Goal: Obtain resource: Obtain resource

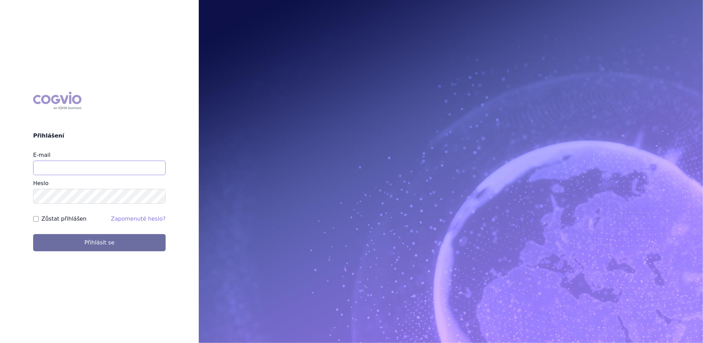
type input "katerina.hodysova_ext@nordicpharma.com"
click at [35, 219] on input "Zůstat přihlášen" at bounding box center [36, 219] width 6 height 6
checkbox input "true"
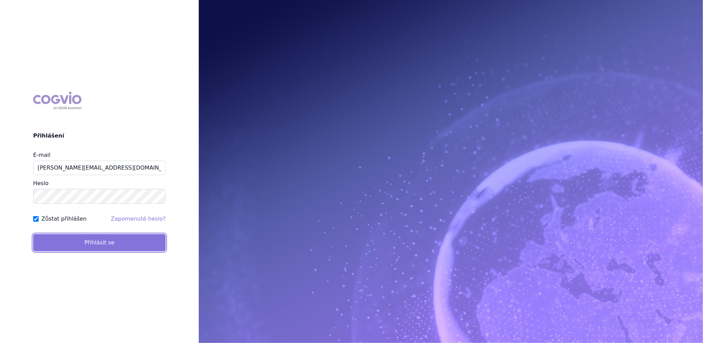
click at [78, 243] on button "Přihlásit se" at bounding box center [99, 242] width 133 height 17
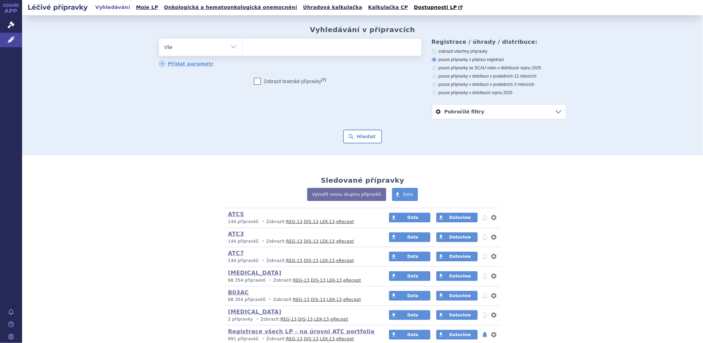
click at [277, 49] on ul at bounding box center [331, 46] width 179 height 14
click at [242, 49] on select at bounding box center [242, 46] width 0 height 17
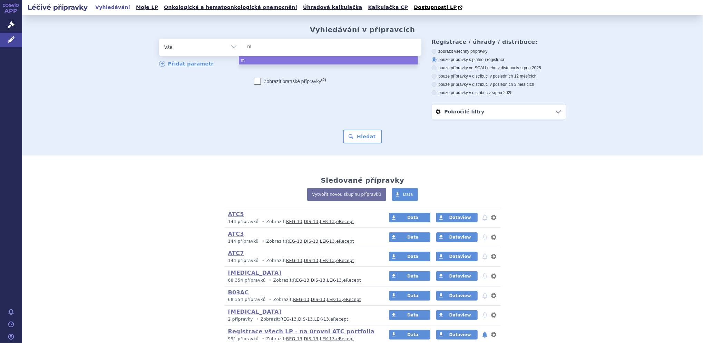
type input "mi"
type input "mif"
type input "mife"
type input "mifeg"
type input "mifegx"
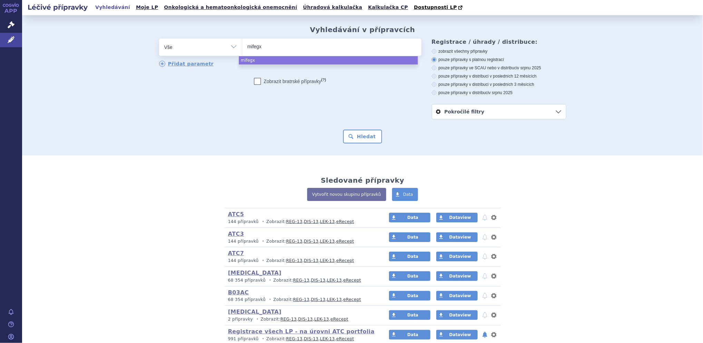
type input "mifeg"
type input "mifegy"
type input "mifegyn"
type input "mifegyne"
select select "mifegyne"
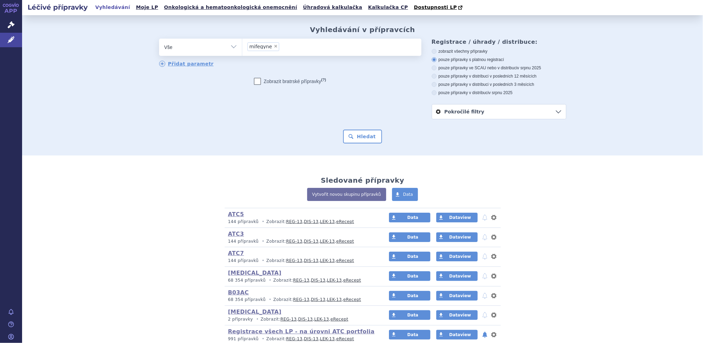
click at [230, 47] on select "Vše Přípravek/SUKL kód MAH VPOIS ATC/Aktivní látka Léková forma Síla" at bounding box center [200, 47] width 83 height 16
select select "filter-product"
click at [159, 39] on select "Vše Přípravek/SUKL kód MAH VPOIS ATC/Aktivní látka Léková forma Síla" at bounding box center [200, 47] width 83 height 16
click at [233, 48] on select "Vše Přípravek/SUKL kód MAH VPOIS ATC/Aktivní látka Léková forma Síla" at bounding box center [200, 47] width 83 height 16
click at [159, 39] on select "Vše Přípravek/SUKL kód MAH VPOIS ATC/Aktivní látka Léková forma Síla" at bounding box center [200, 47] width 83 height 16
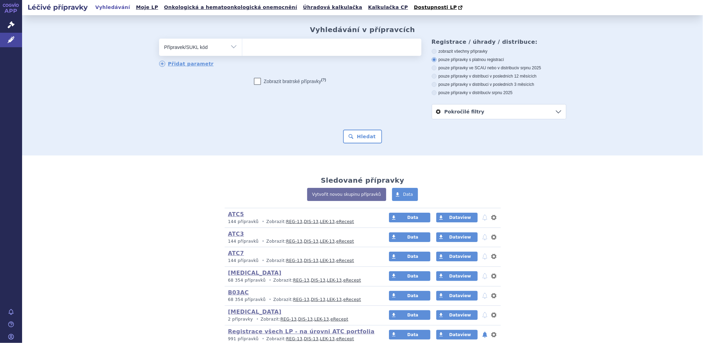
click at [247, 48] on input "search" at bounding box center [249, 46] width 4 height 9
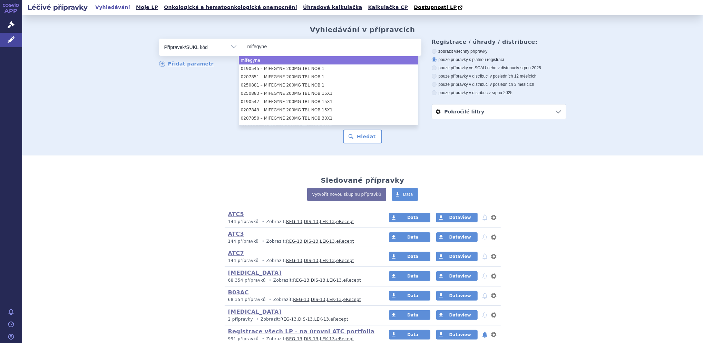
type input "mifegyne"
select select "mifegyne"
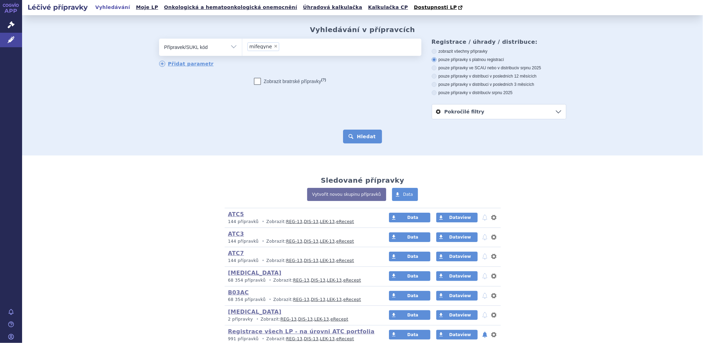
click at [353, 133] on button "Hledat" at bounding box center [362, 137] width 39 height 14
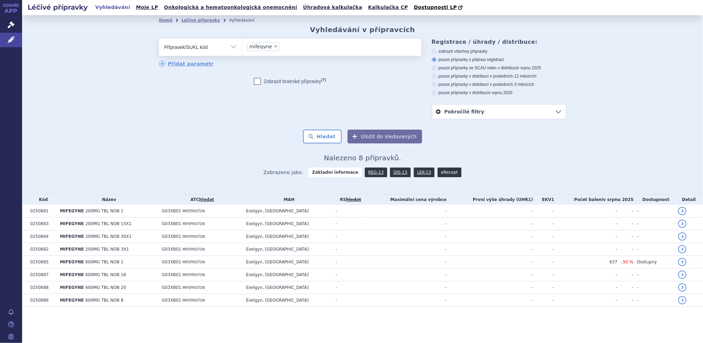
click at [438, 171] on link "eRecept" at bounding box center [450, 173] width 24 height 10
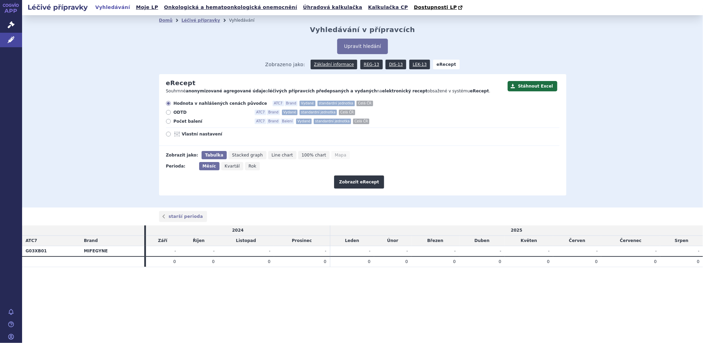
click at [437, 171] on div "Zobrazit eRecept" at bounding box center [359, 179] width 400 height 18
click at [169, 134] on icon at bounding box center [168, 134] width 5 height 5
click at [169, 134] on input "Vlastní nastavení" at bounding box center [169, 135] width 4 height 4
radio input "true"
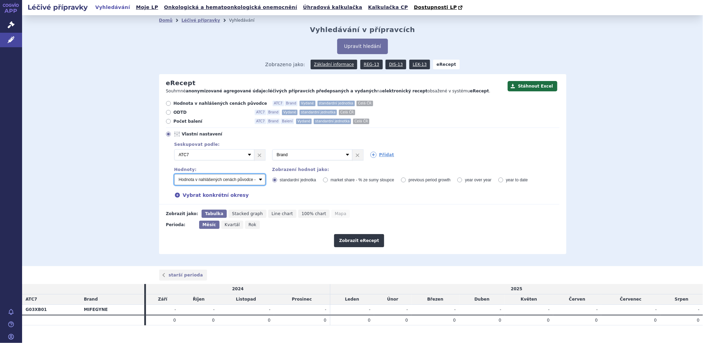
click at [239, 182] on select "Počet balení - vydané Hodnota v nahlášených cenách původce - vydané [DIS-13] Ho…" at bounding box center [219, 179] width 91 height 11
click at [125, 184] on div "Domů Léčivé přípravky Vyhledávání Vyhledávání v přípravcích Upravit hledání ods…" at bounding box center [362, 140] width 681 height 251
click at [166, 124] on icon at bounding box center [168, 121] width 5 height 5
click at [167, 124] on input "Počet balení ATC7 Brand Balení Vydané standardní jednotka Celá ČR" at bounding box center [169, 122] width 4 height 4
radio input "true"
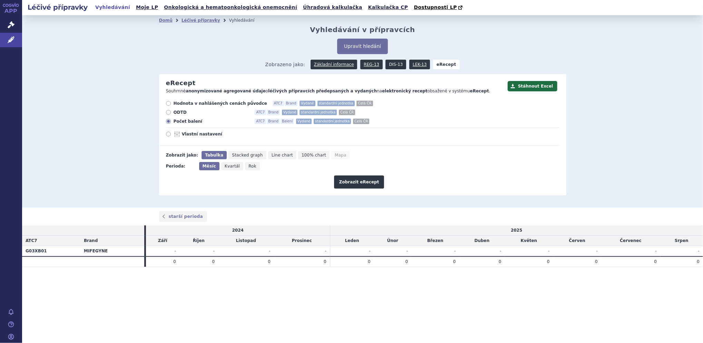
click at [391, 66] on link "DIS-13" at bounding box center [395, 65] width 21 height 10
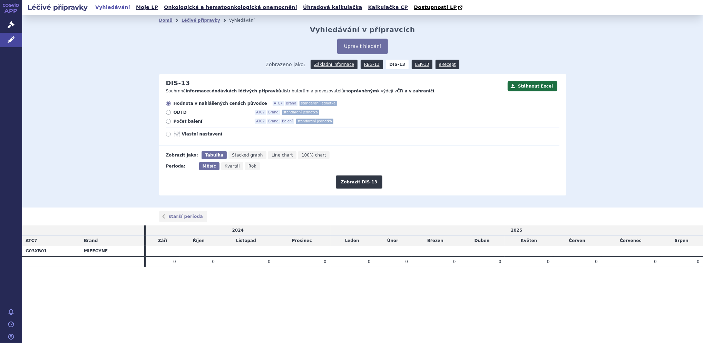
click at [169, 121] on icon at bounding box center [168, 121] width 5 height 5
click at [169, 121] on input "Počet balení ATC7 Brand Balení standardní jednotka" at bounding box center [169, 122] width 4 height 4
radio input "true"
click at [245, 170] on icon "Rok" at bounding box center [252, 166] width 15 height 8
click at [245, 167] on input "Rok" at bounding box center [247, 164] width 4 height 4
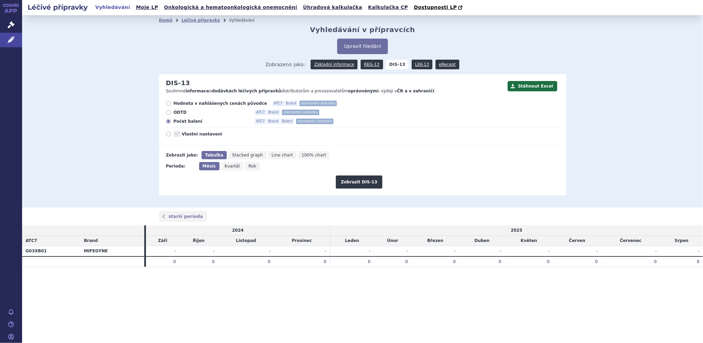
radio input "true"
click at [366, 184] on button "Zobrazit DIS-13" at bounding box center [359, 182] width 47 height 13
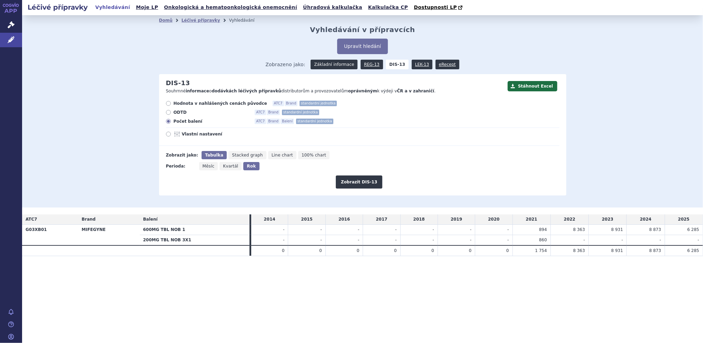
click at [345, 65] on link "Základní informace" at bounding box center [334, 65] width 47 height 10
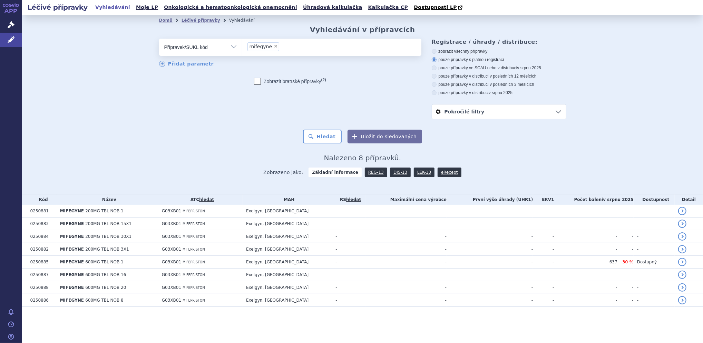
click at [454, 51] on label "zobrazit všechny přípravky" at bounding box center [499, 52] width 135 height 6
click at [437, 51] on input "zobrazit všechny přípravky" at bounding box center [434, 52] width 4 height 4
radio input "true"
click at [325, 136] on button "Hledat" at bounding box center [322, 137] width 39 height 14
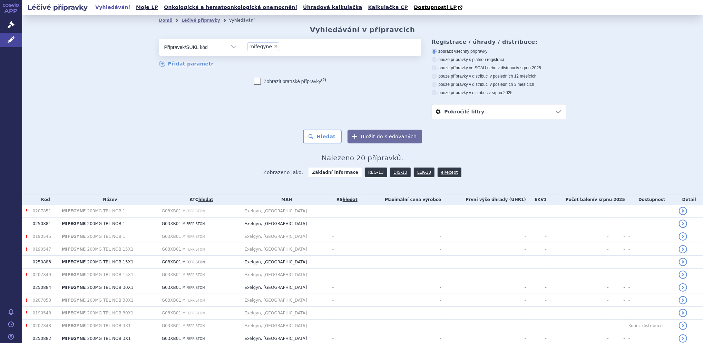
click at [368, 170] on link "REG-13" at bounding box center [376, 173] width 22 height 10
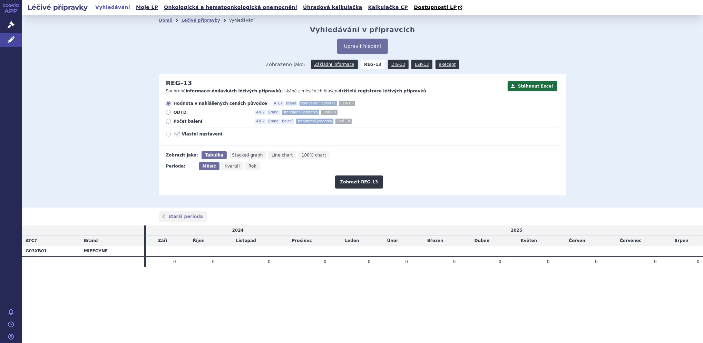
click at [169, 122] on icon at bounding box center [168, 121] width 5 height 5
click at [169, 122] on input "Počet balení ATC7 Brand Balení standardní jednotka Celá ČR" at bounding box center [169, 122] width 4 height 4
radio input "true"
click at [362, 185] on button "Zobrazit REG-13" at bounding box center [359, 182] width 48 height 13
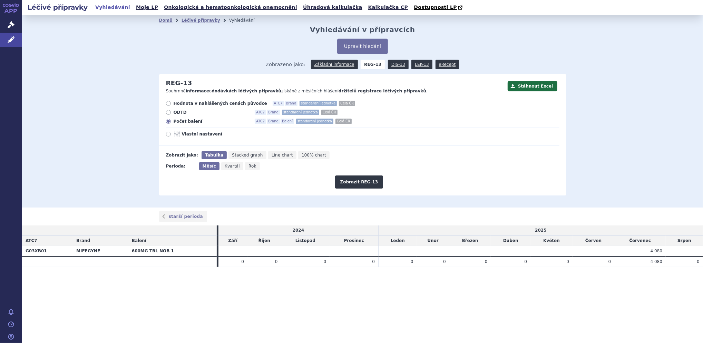
click at [248, 165] on span "Rok" at bounding box center [252, 166] width 8 height 5
click at [246, 165] on input "Rok" at bounding box center [247, 164] width 4 height 4
radio input "true"
click at [365, 181] on button "Zobrazit REG-13" at bounding box center [359, 182] width 48 height 13
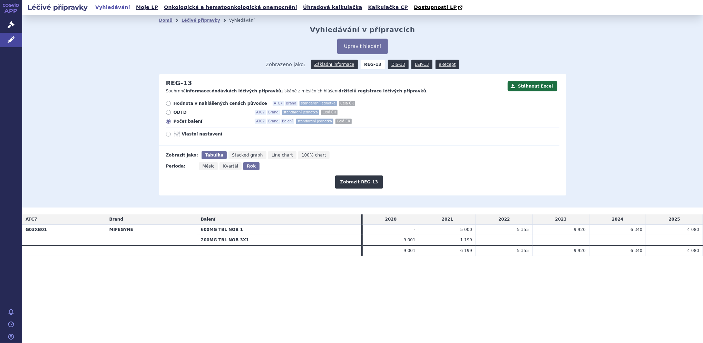
click at [372, 269] on section "Domů Léčivé přípravky Vyhledávání Vyhledávání v přípravcích Upravit hledání ods…" at bounding box center [362, 149] width 681 height 269
click at [168, 134] on icon at bounding box center [168, 134] width 5 height 5
click at [168, 134] on input "Vlastní nastavení" at bounding box center [169, 135] width 4 height 4
radio input "true"
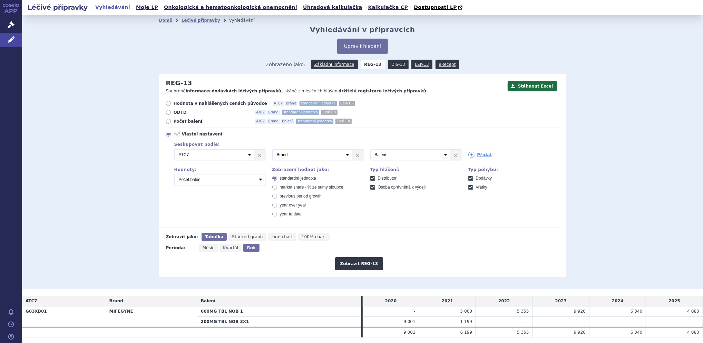
click at [390, 64] on link "DIS-13" at bounding box center [398, 65] width 21 height 10
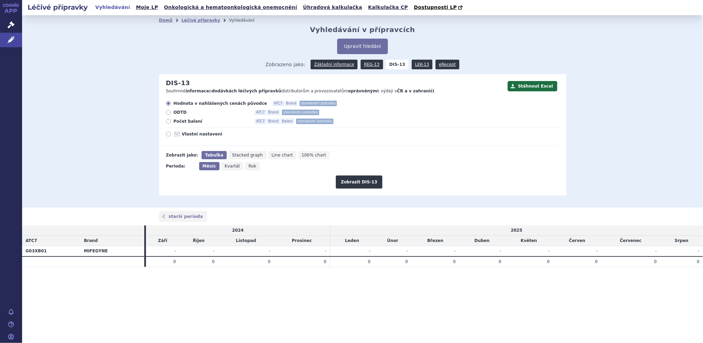
click at [167, 122] on icon at bounding box center [168, 121] width 5 height 5
click at [167, 122] on input "Počet balení ATC7 Brand Balení standardní jednotka" at bounding box center [169, 122] width 4 height 4
radio input "true"
click at [251, 165] on span "Rok" at bounding box center [252, 166] width 8 height 5
click at [249, 165] on input "Rok" at bounding box center [247, 164] width 4 height 4
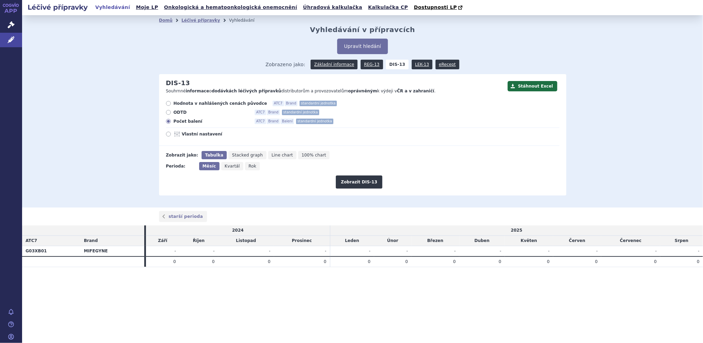
radio input "true"
click at [354, 183] on button "Zobrazit DIS-13" at bounding box center [359, 182] width 47 height 13
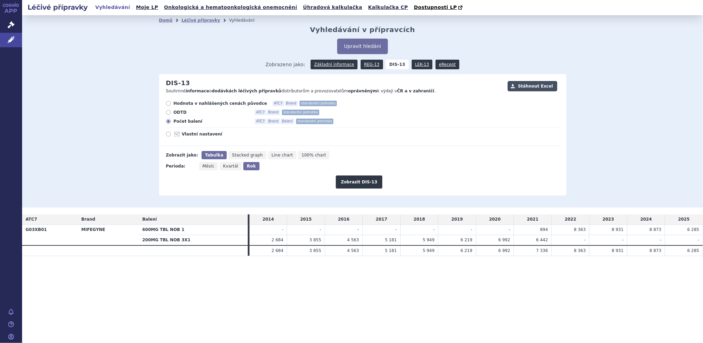
click at [534, 87] on button "Stáhnout Excel" at bounding box center [533, 86] width 50 height 10
